Goal: Task Accomplishment & Management: Manage account settings

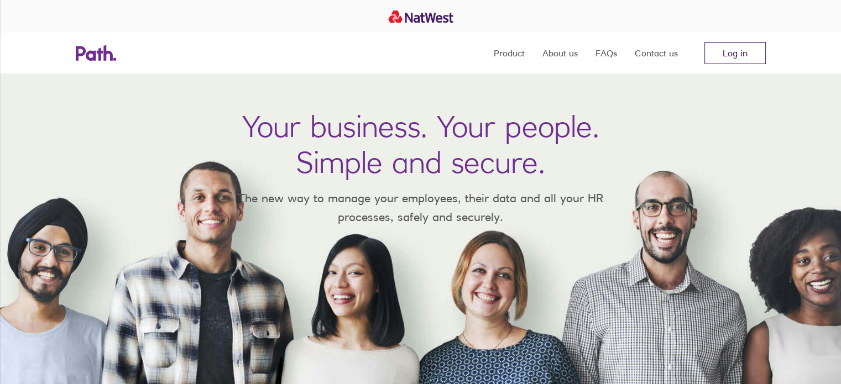
click at [734, 49] on link "Log in" at bounding box center [735, 53] width 61 height 22
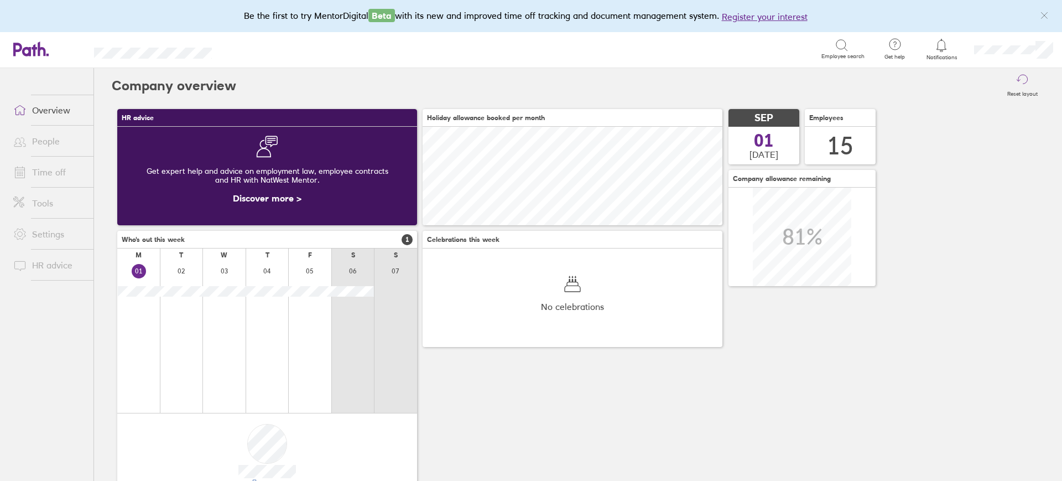
scroll to position [98, 300]
click at [946, 48] on icon at bounding box center [941, 45] width 9 height 13
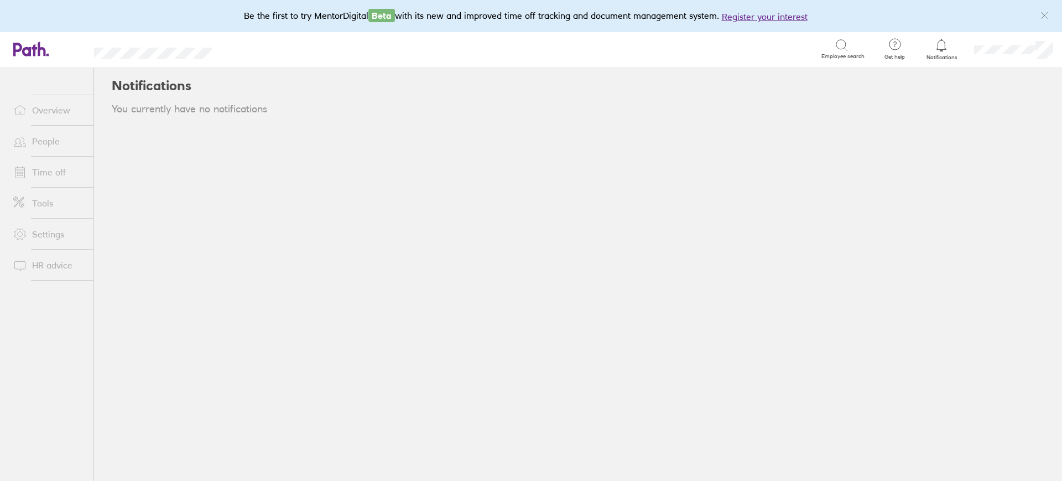
click at [947, 50] on icon at bounding box center [941, 45] width 13 height 13
click at [936, 56] on span "Notifications" at bounding box center [942, 57] width 36 height 7
click at [943, 46] on icon at bounding box center [941, 45] width 13 height 13
click at [52, 106] on link "Overview" at bounding box center [48, 110] width 89 height 22
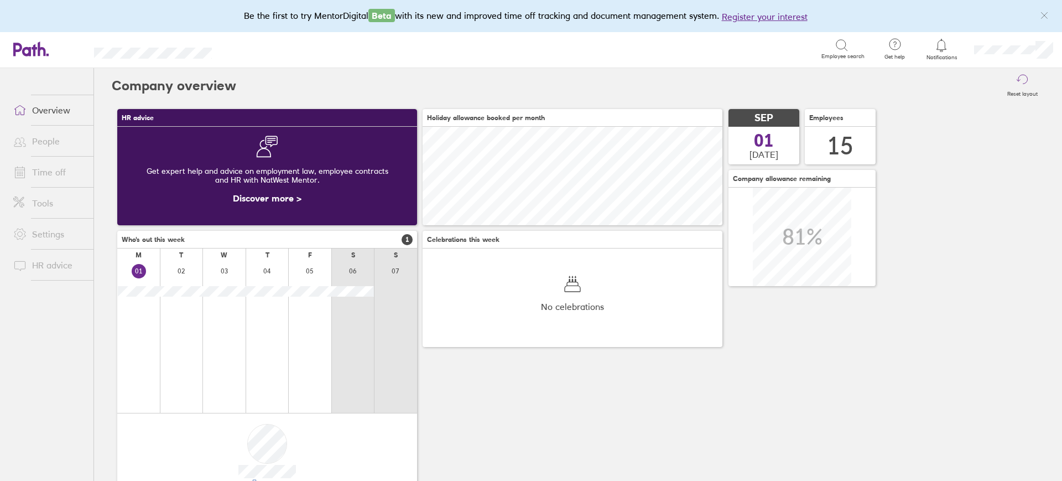
scroll to position [98, 300]
click at [51, 143] on link "People" at bounding box center [48, 141] width 89 height 22
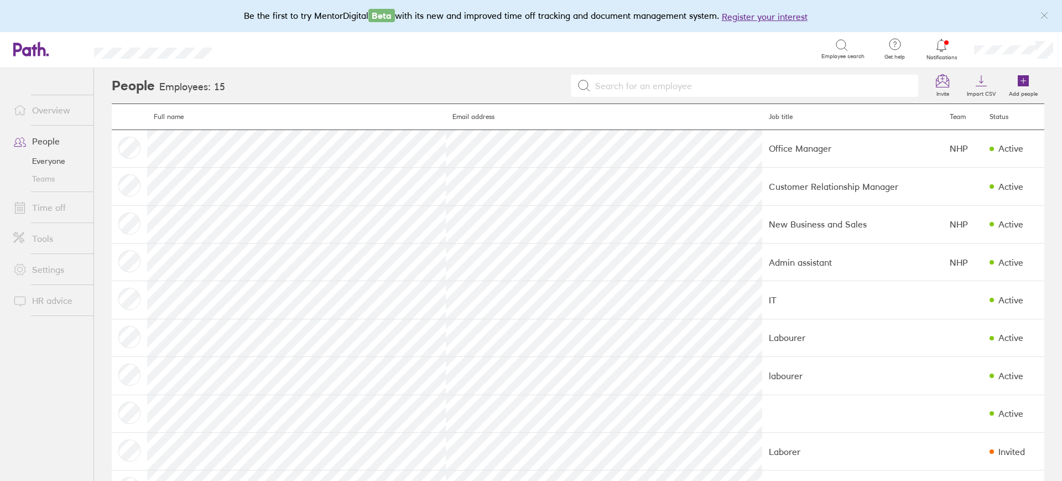
click at [942, 50] on icon at bounding box center [941, 45] width 13 height 13
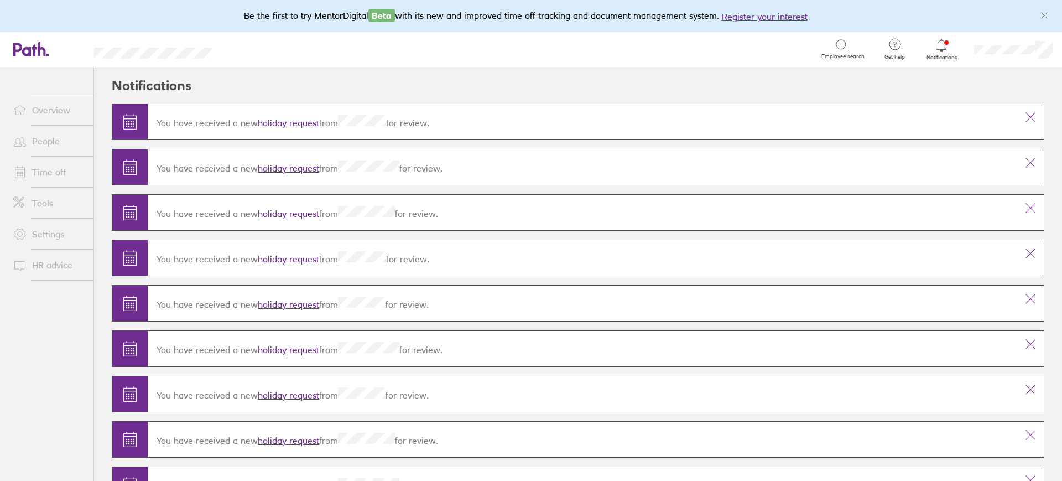
click at [272, 120] on link "holiday request" at bounding box center [288, 122] width 61 height 11
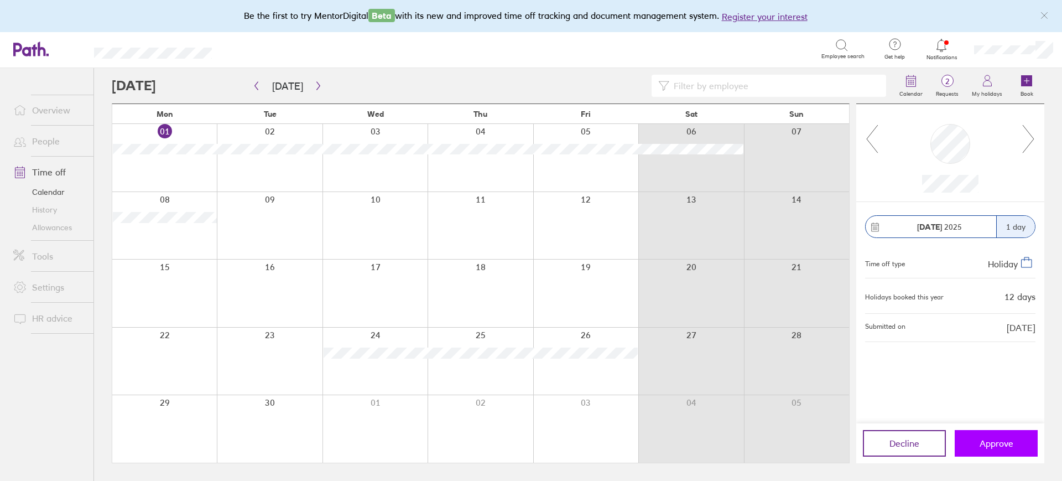
click at [997, 442] on span "Approve" at bounding box center [996, 443] width 34 height 10
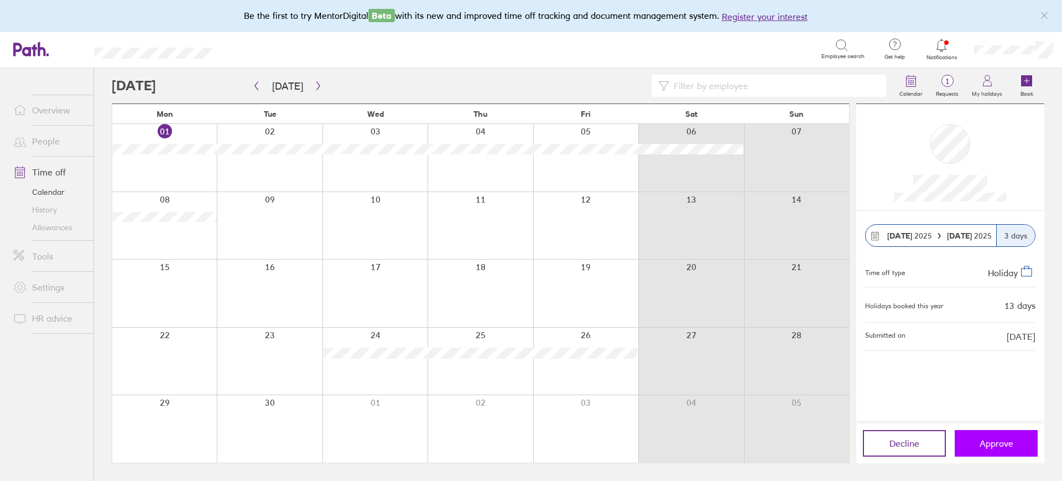
click at [1003, 448] on button "Approve" at bounding box center [996, 443] width 83 height 27
click at [937, 50] on icon at bounding box center [941, 45] width 13 height 13
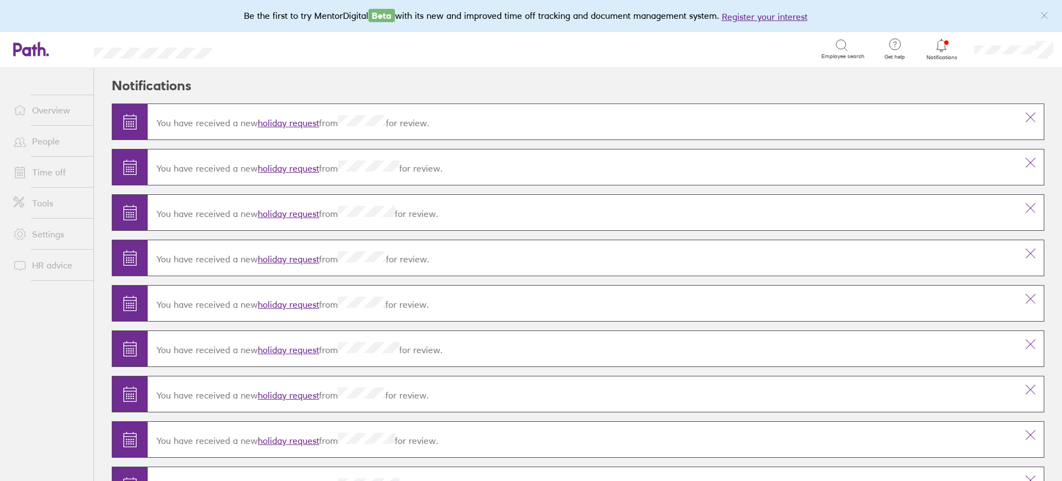
click at [284, 119] on link "holiday request" at bounding box center [288, 122] width 61 height 11
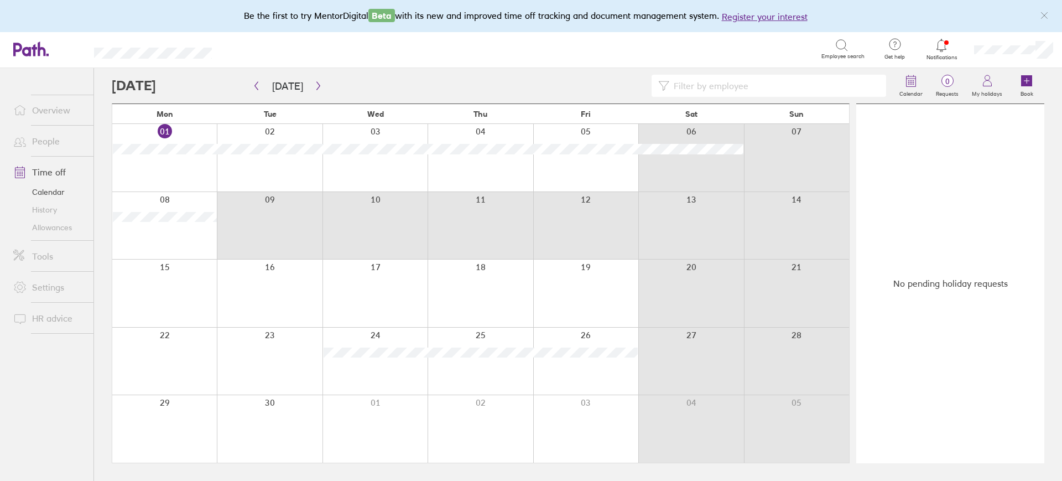
drag, startPoint x: 289, startPoint y: 226, endPoint x: 575, endPoint y: 227, distance: 286.5
click at [575, 227] on div at bounding box center [480, 225] width 737 height 67
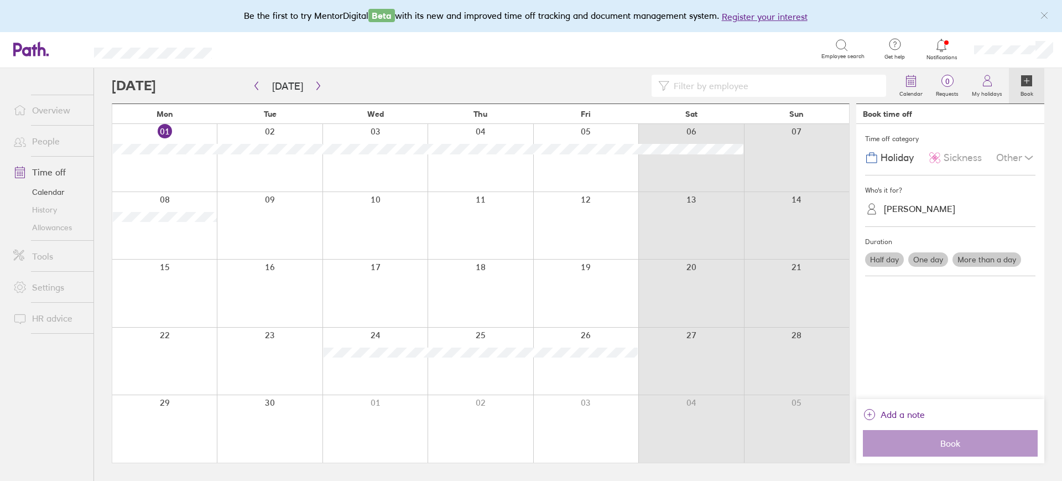
click at [575, 227] on div at bounding box center [585, 225] width 105 height 67
